Goal: Task Accomplishment & Management: Use online tool/utility

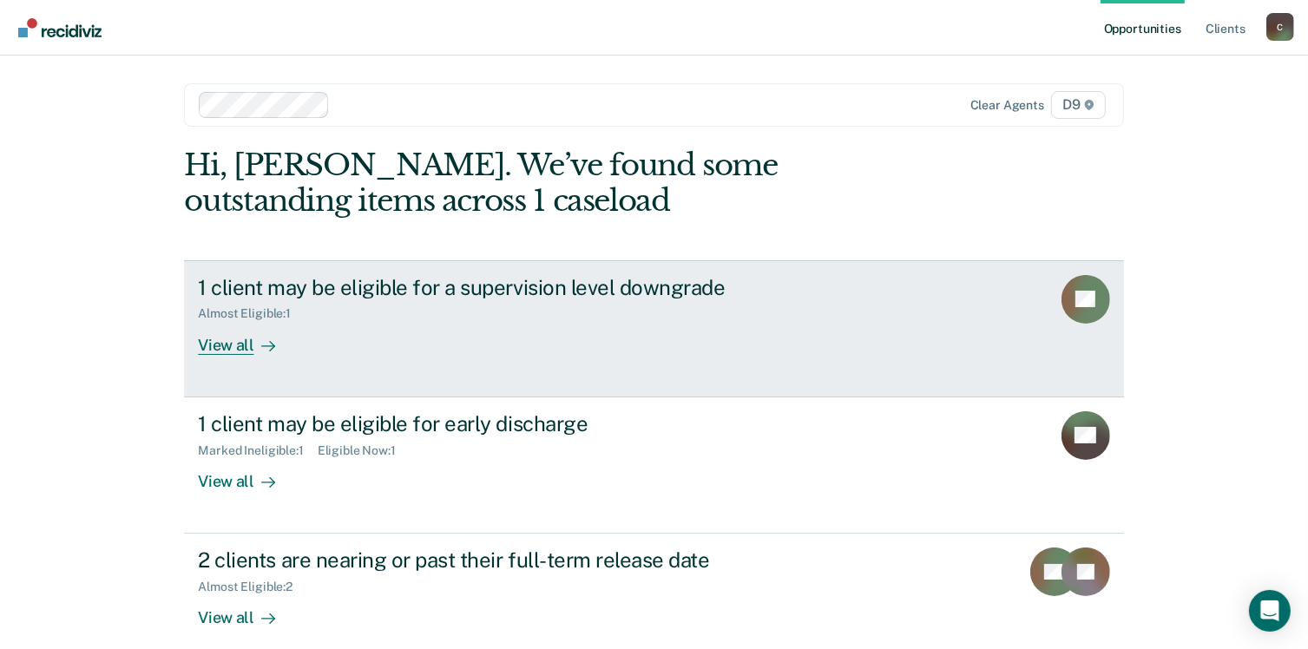
click at [230, 352] on div "View all" at bounding box center [246, 338] width 97 height 34
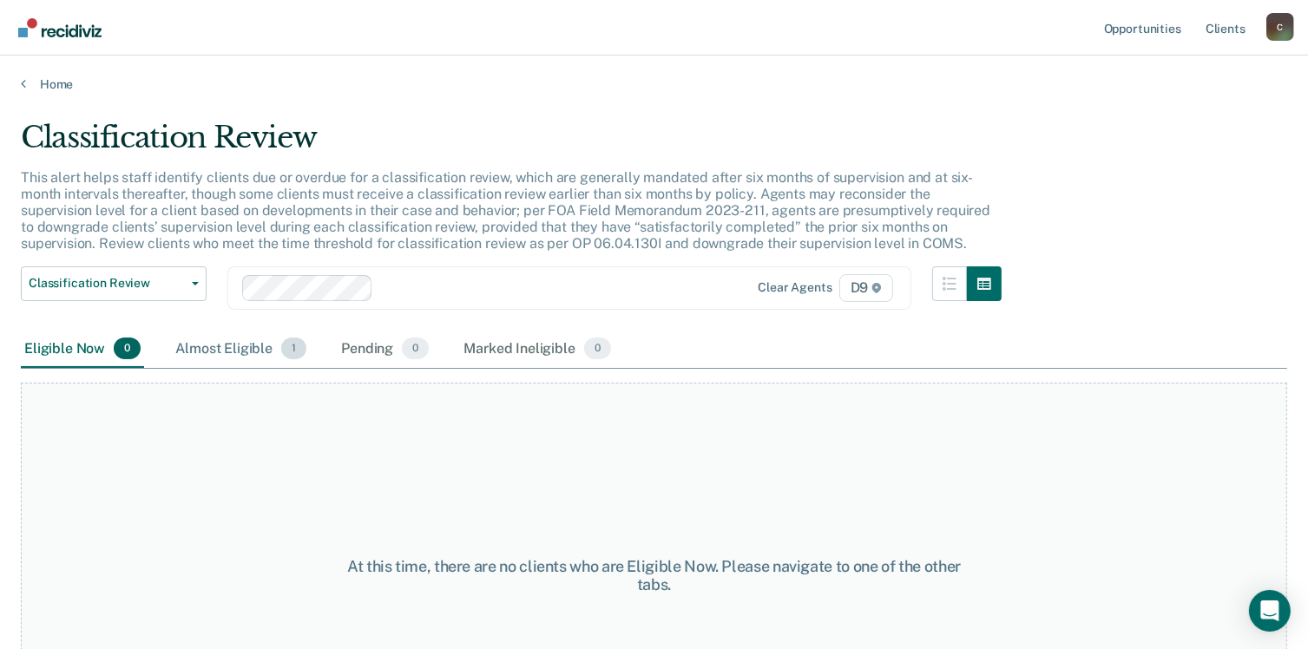
click at [236, 348] on div "Almost Eligible 1" at bounding box center [241, 350] width 138 height 38
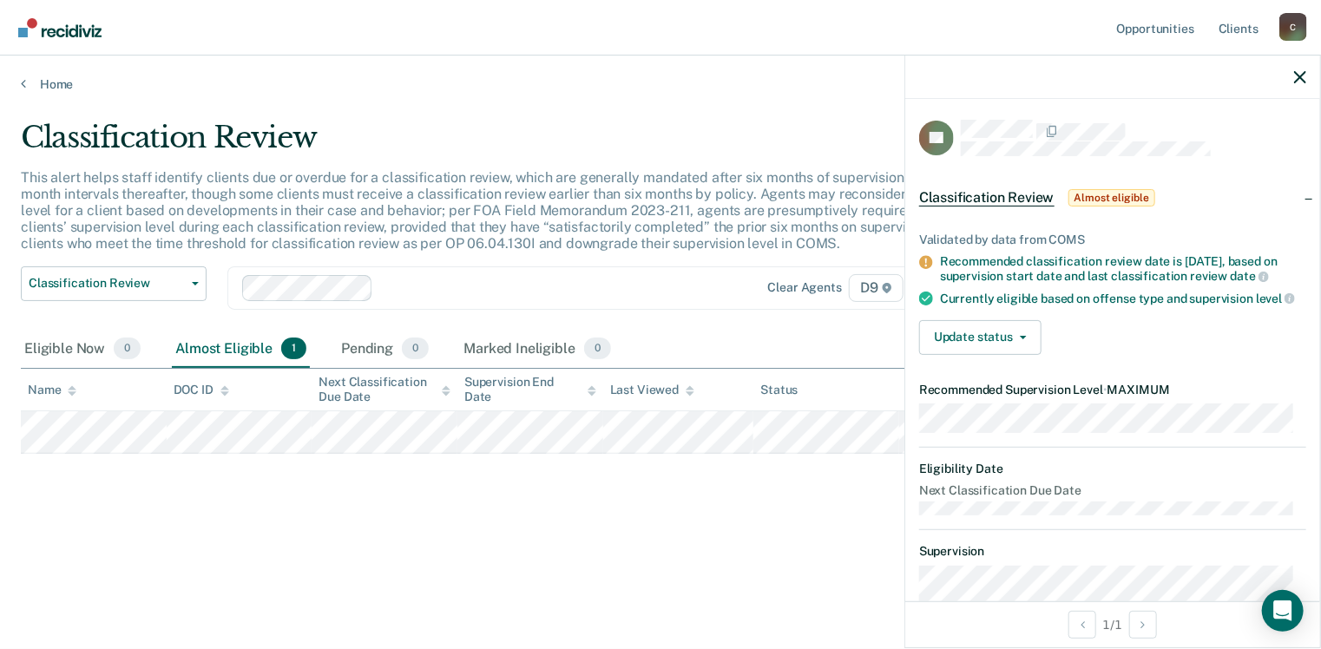
click at [589, 492] on div "Classification Review This alert helps staff identify clients due or overdue fo…" at bounding box center [661, 319] width 1280 height 399
click at [43, 89] on link "Home" at bounding box center [661, 84] width 1280 height 16
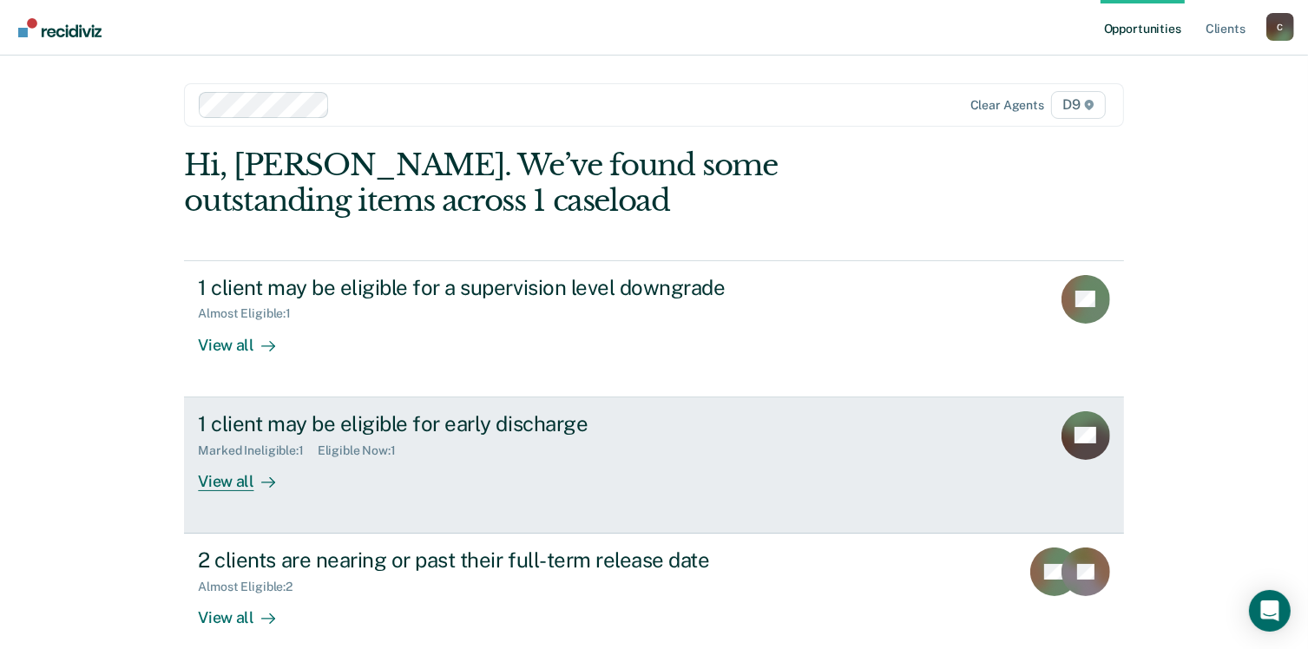
click at [219, 488] on div "View all" at bounding box center [246, 475] width 97 height 34
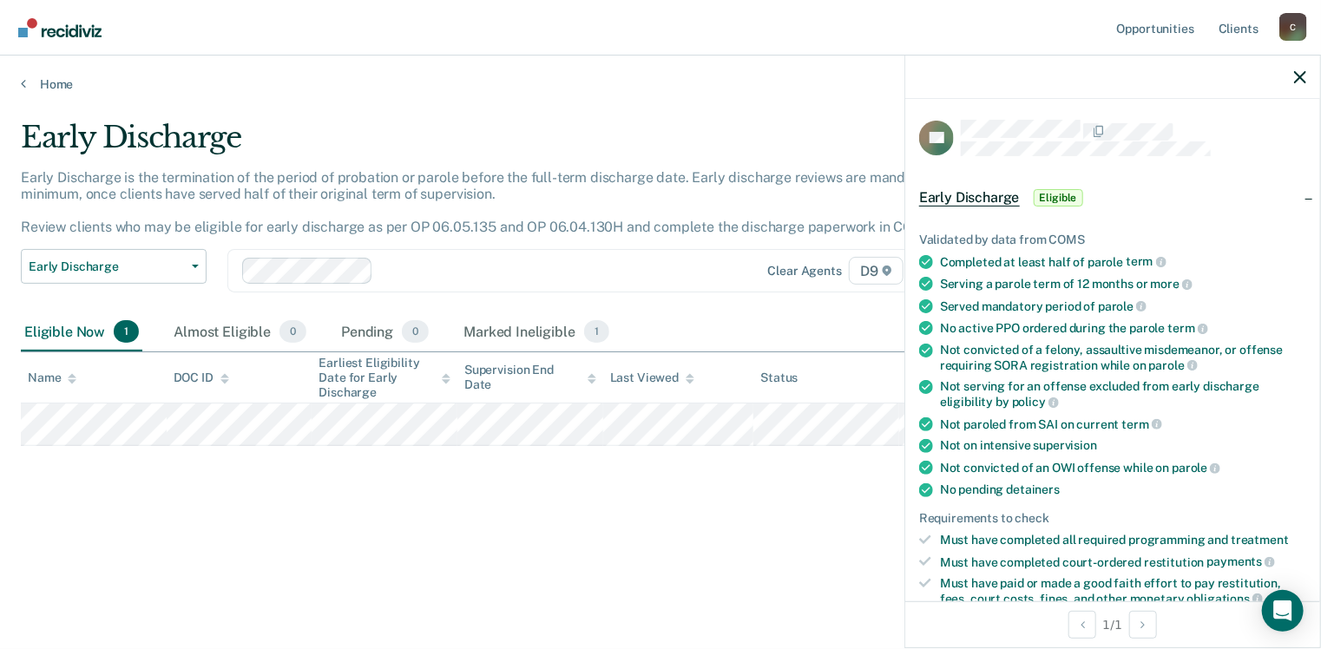
click at [535, 496] on div "Early Discharge Early Discharge is the termination of the period of probation o…" at bounding box center [661, 319] width 1280 height 399
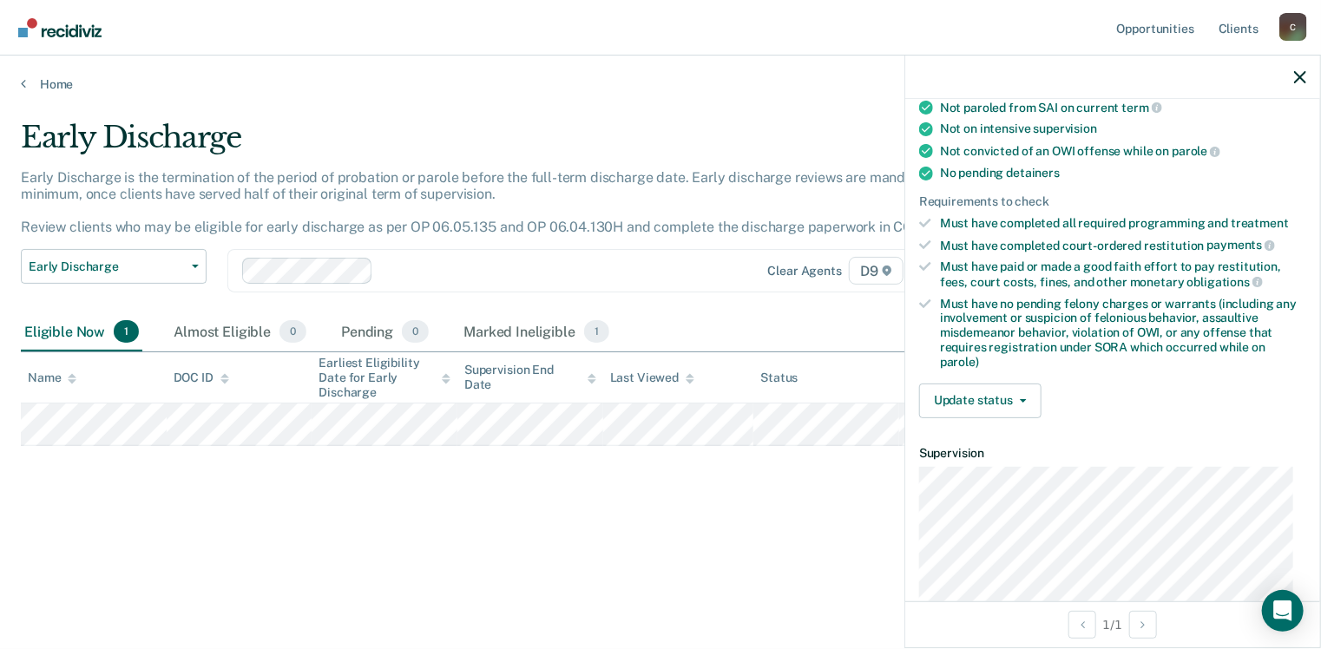
scroll to position [347, 0]
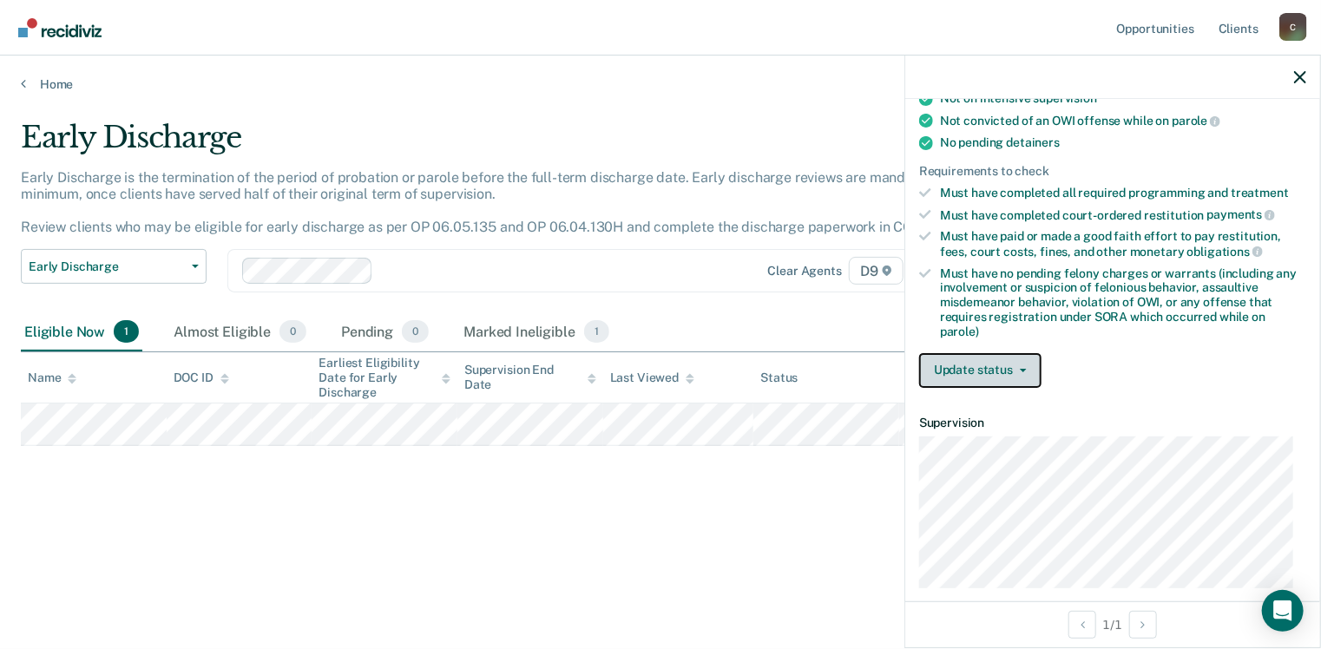
click at [1016, 359] on button "Update status" at bounding box center [980, 370] width 122 height 35
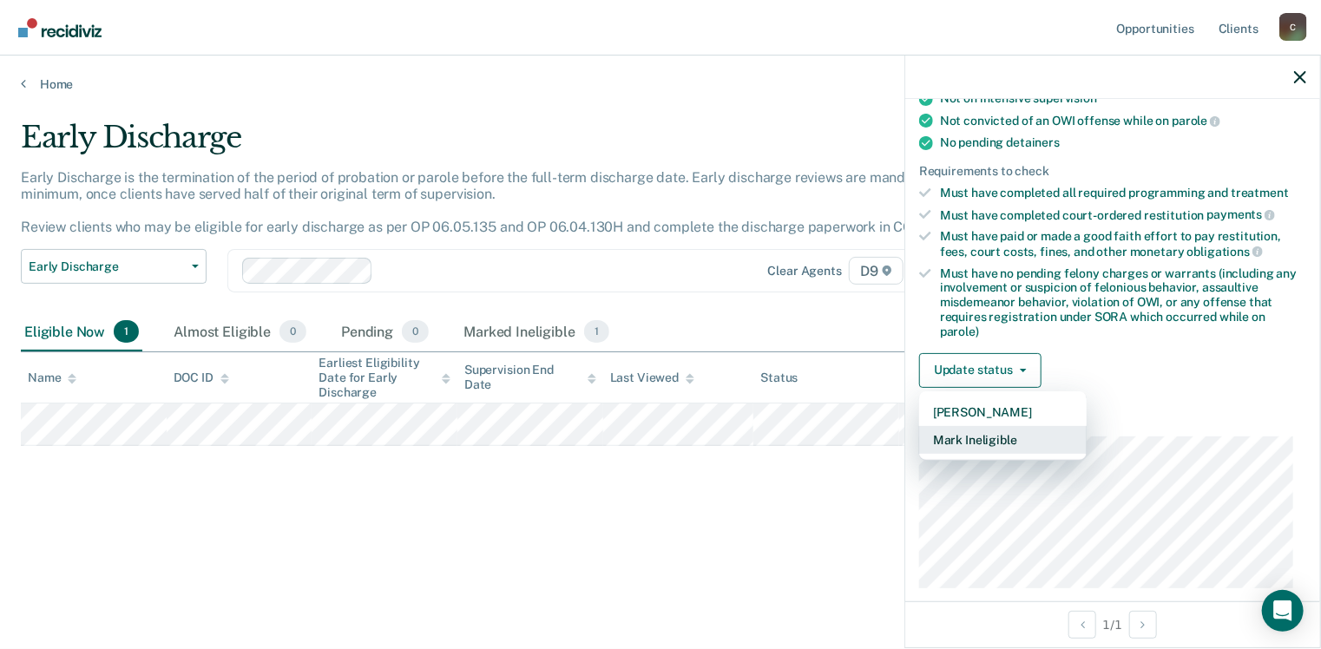
click at [997, 429] on button "Mark Ineligible" at bounding box center [1003, 440] width 168 height 28
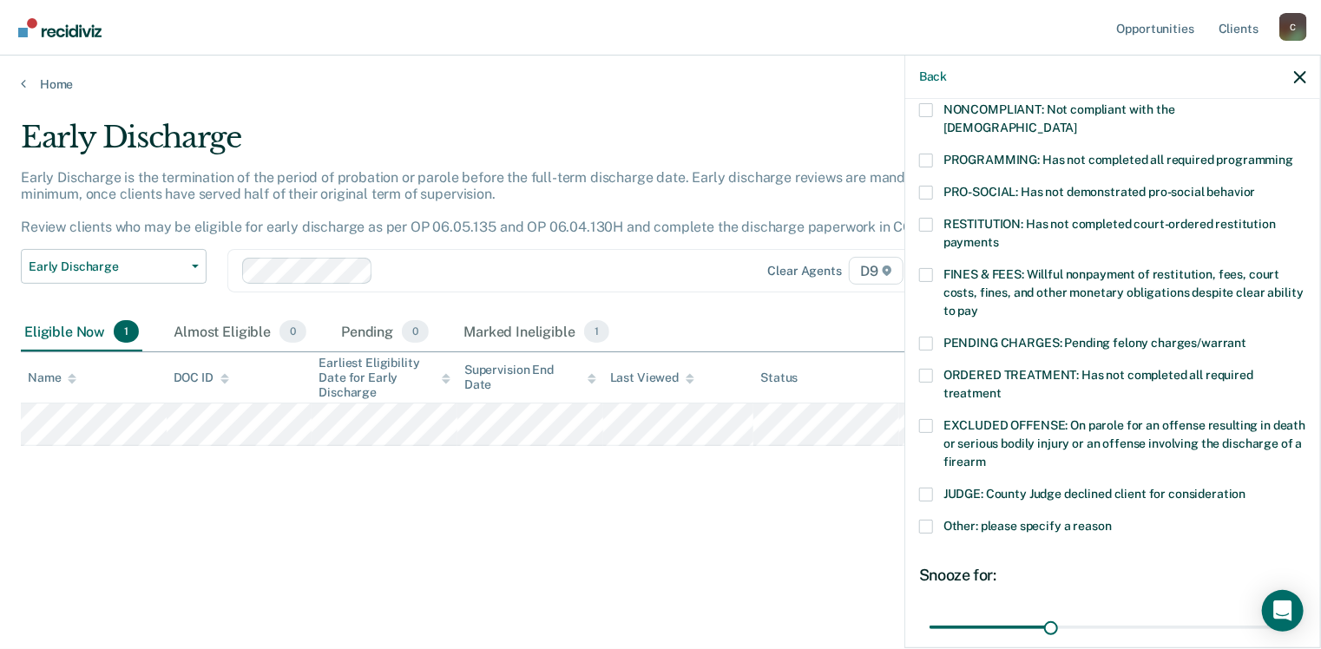
click at [927, 191] on div "PRO-SOCIAL: Has not demonstrated pro-social behavior" at bounding box center [1112, 202] width 387 height 32
click at [925, 218] on span at bounding box center [926, 225] width 14 height 14
click at [999, 236] on input "RESTITUTION: Has not completed court-ordered restitution payments" at bounding box center [999, 236] width 0 height 0
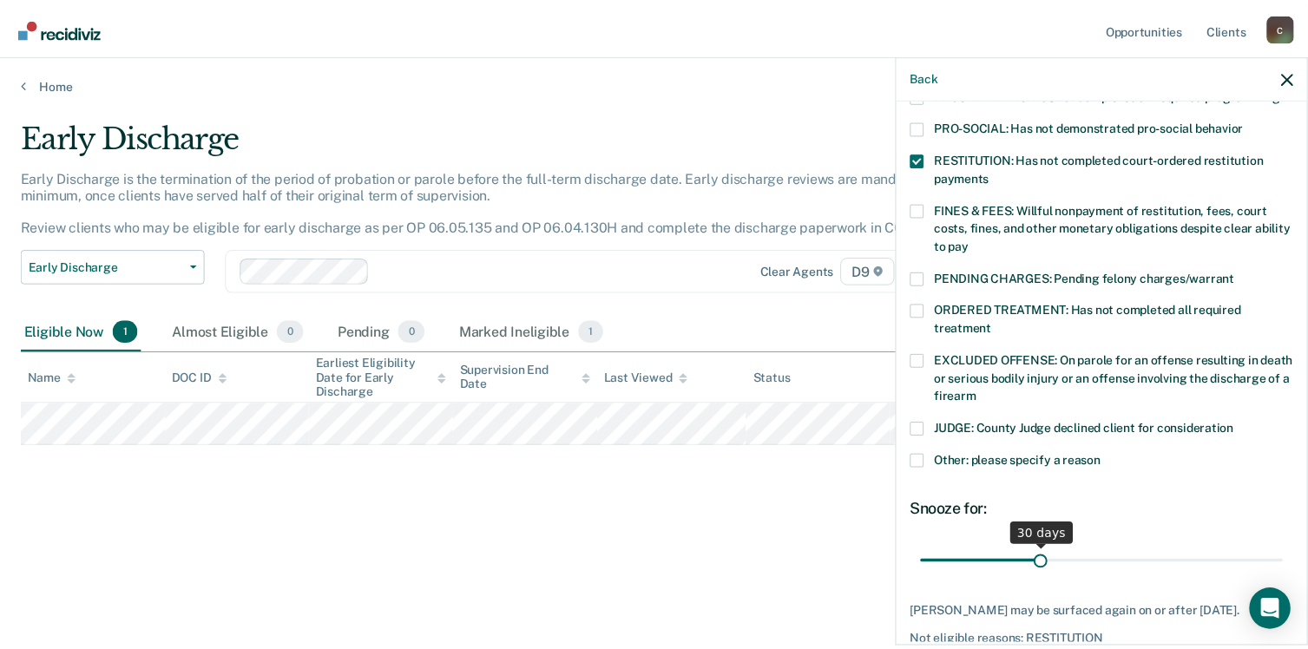
scroll to position [491, 0]
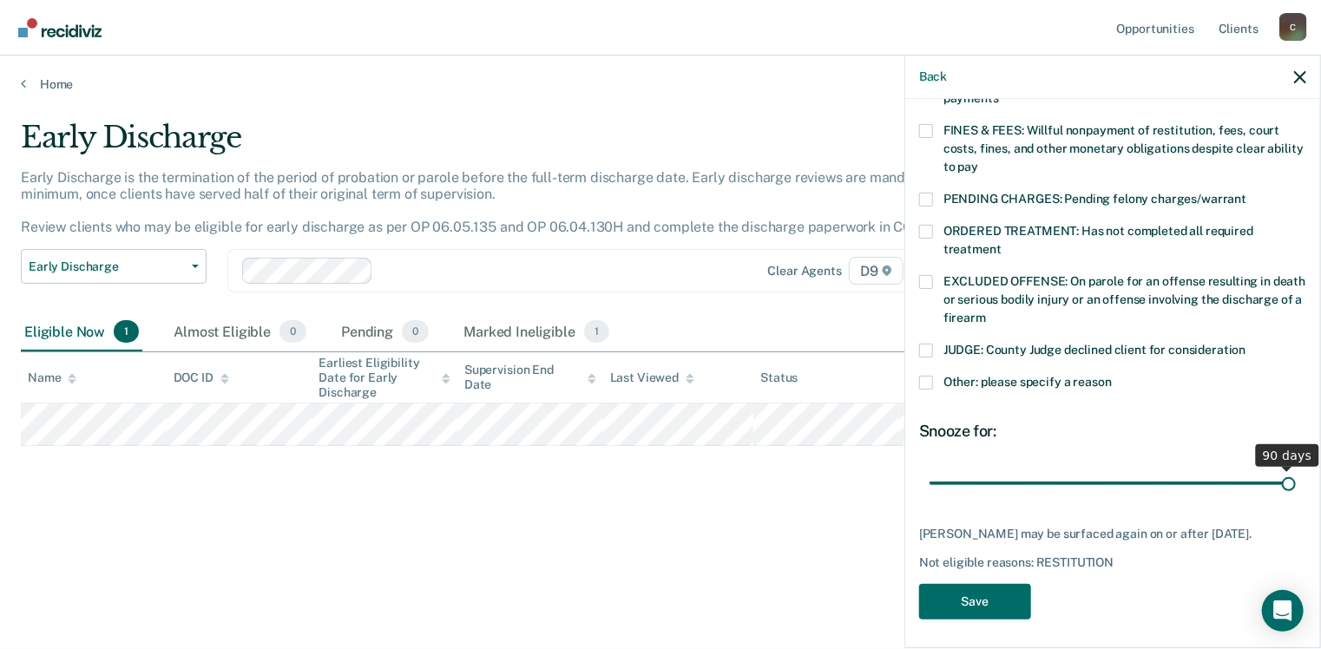
drag, startPoint x: 1050, startPoint y: 466, endPoint x: 1296, endPoint y: 460, distance: 246.6
type input "90"
click at [1296, 469] on input "range" at bounding box center [1113, 484] width 366 height 30
click at [976, 600] on button "Save" at bounding box center [975, 602] width 112 height 36
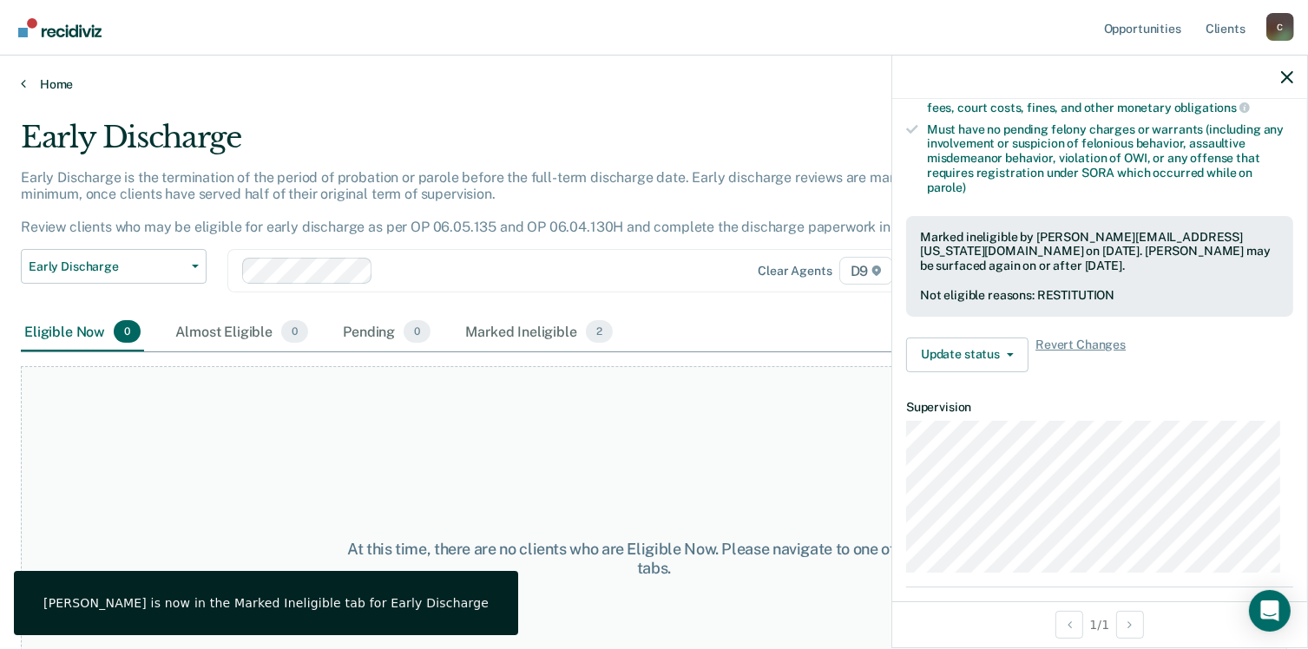
click at [38, 88] on link "Home" at bounding box center [654, 84] width 1267 height 16
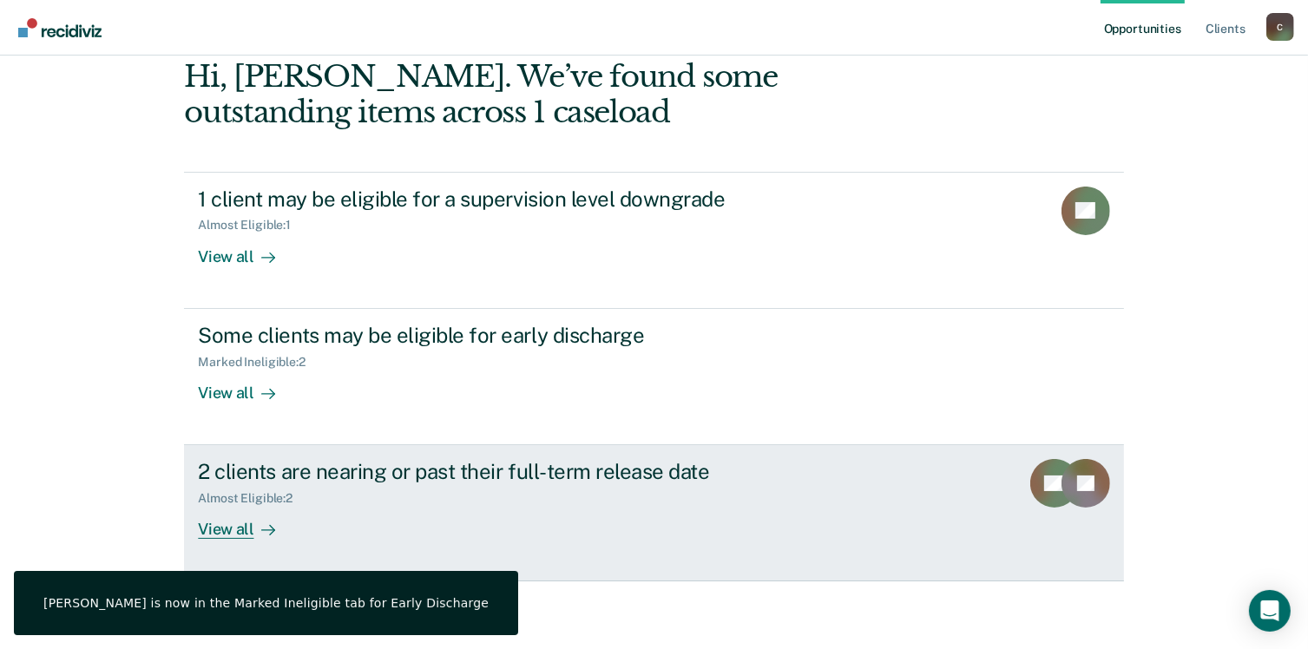
scroll to position [89, 0]
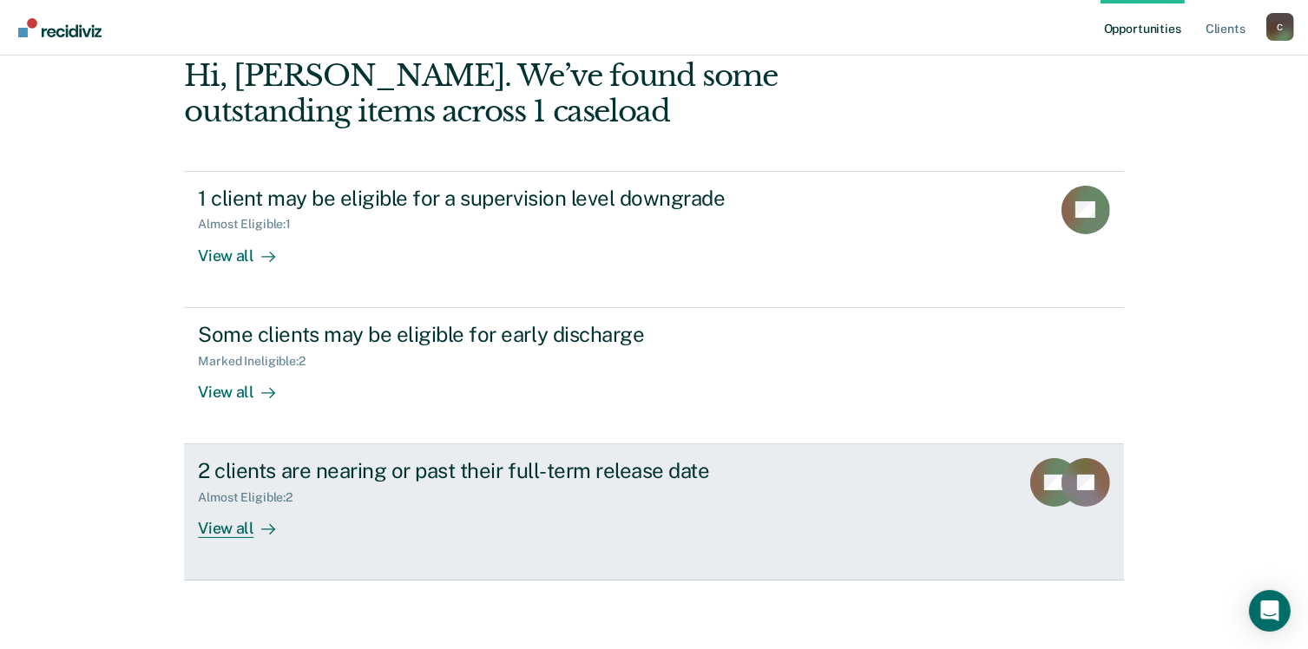
click at [223, 524] on div "View all" at bounding box center [246, 522] width 97 height 34
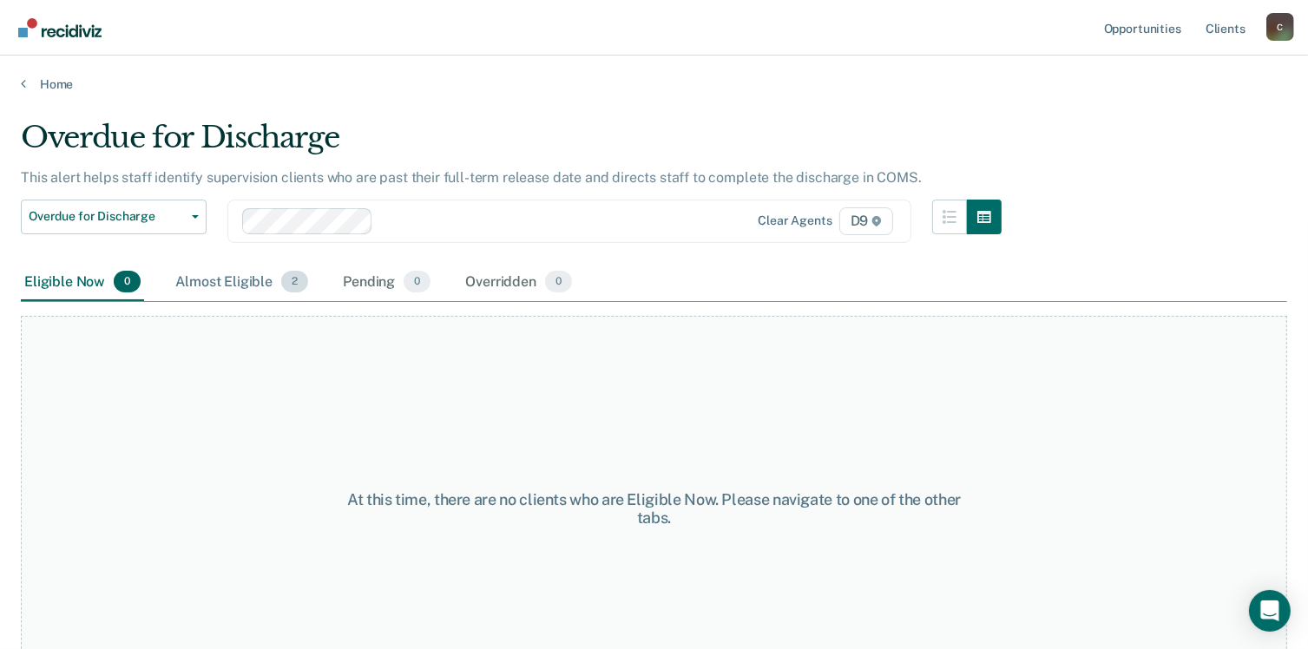
click at [231, 293] on div "Almost Eligible 2" at bounding box center [242, 283] width 140 height 38
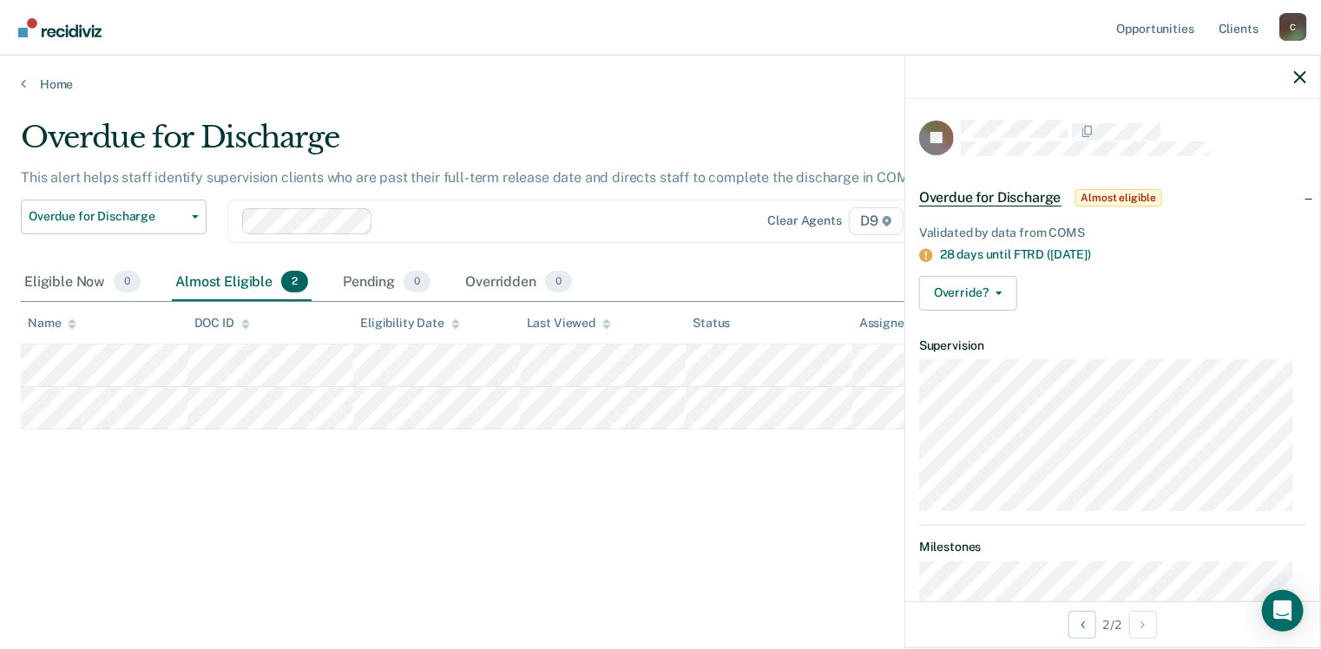
click at [527, 517] on div "Overdue for Discharge This alert helps staff identify supervision clients who a…" at bounding box center [661, 319] width 1280 height 399
click at [1303, 78] on icon "button" at bounding box center [1300, 77] width 12 height 12
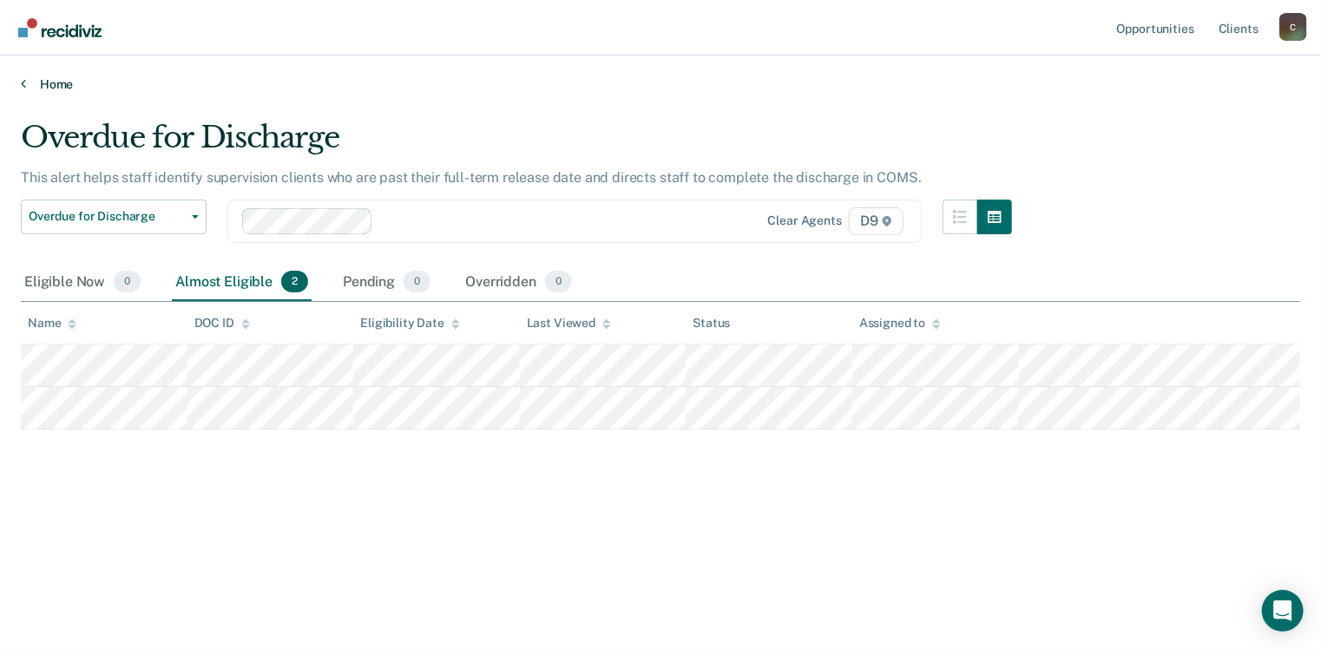
click at [44, 88] on link "Home" at bounding box center [661, 84] width 1280 height 16
